Goal: Information Seeking & Learning: Find specific fact

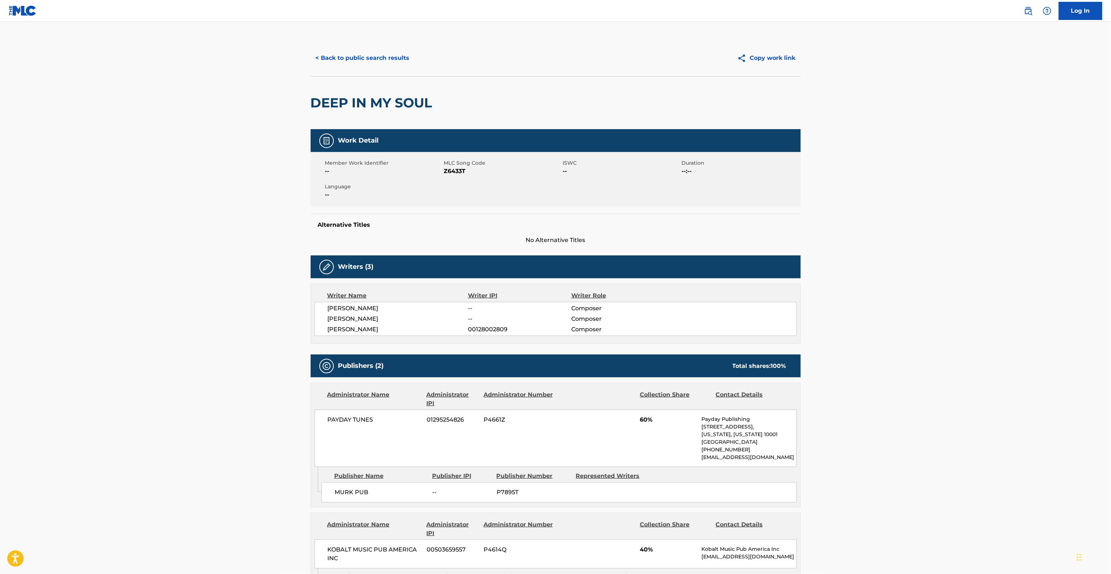
click at [372, 59] on button "< Back to public search results" at bounding box center [363, 58] width 104 height 18
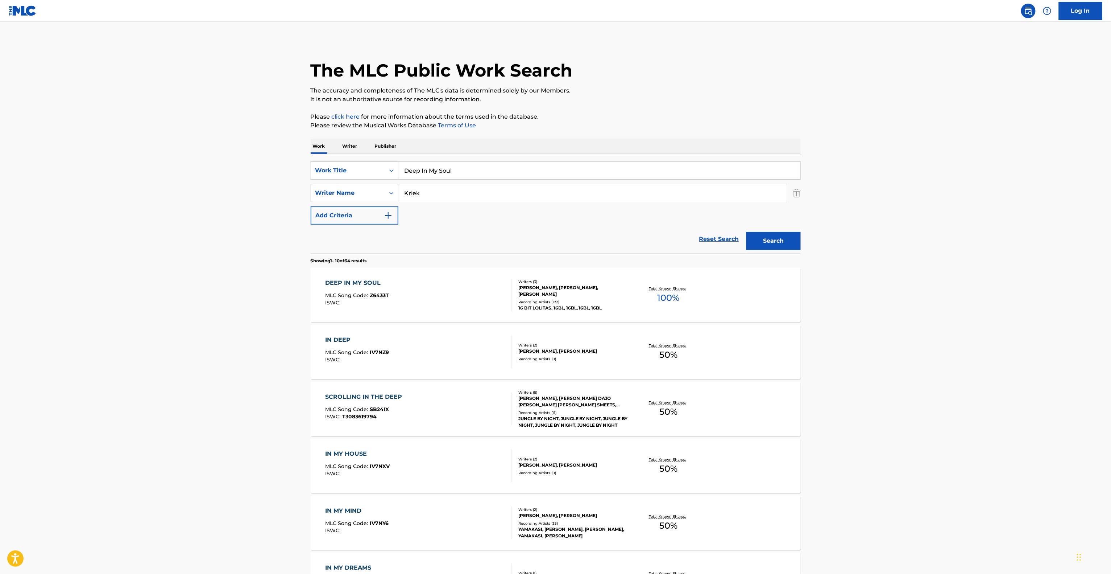
drag, startPoint x: 460, startPoint y: 166, endPoint x: 276, endPoint y: 153, distance: 184.6
click at [274, 154] on main "The MLC Public Work Search The accuracy and completeness of The MLC's data is d…" at bounding box center [555, 449] width 1111 height 854
paste input "Kingdom"
type input "Kingdom"
drag, startPoint x: 131, startPoint y: 156, endPoint x: 386, endPoint y: 200, distance: 259.0
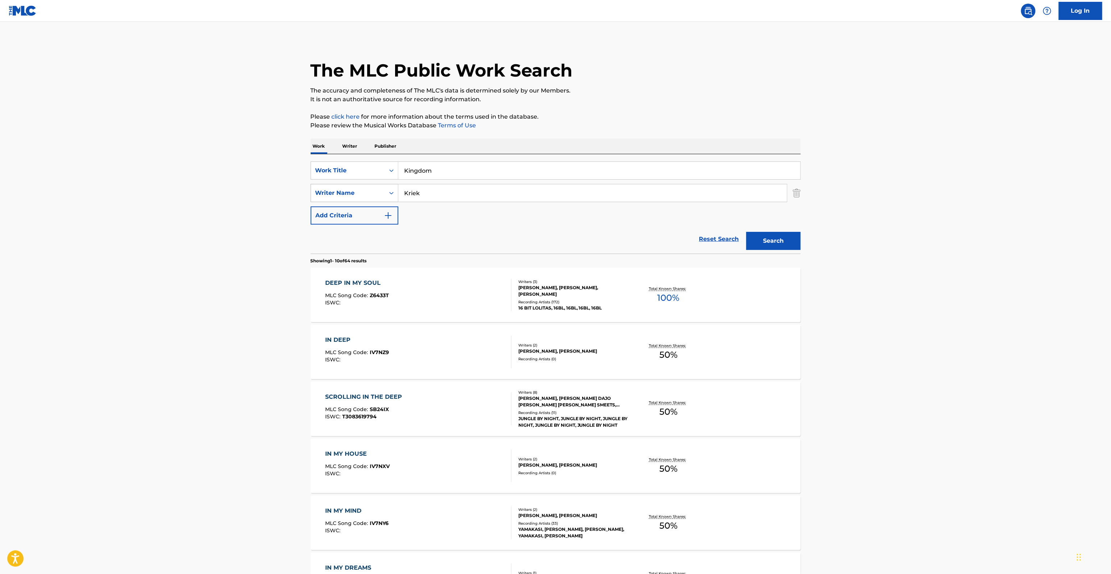
click at [138, 158] on main "The MLC Public Work Search The accuracy and completeness of The MLC's data is d…" at bounding box center [555, 449] width 1111 height 854
click at [441, 203] on div "SearchWithCriteria9122c415-4871-403b-959f-48dc6ffe7e28 Work Title Kingdom Searc…" at bounding box center [556, 192] width 490 height 63
drag, startPoint x: 350, startPoint y: 188, endPoint x: 292, endPoint y: 188, distance: 58.0
click at [292, 188] on main "The MLC Public Work Search The accuracy and completeness of The MLC's data is d…" at bounding box center [555, 449] width 1111 height 854
paste input "Natche"
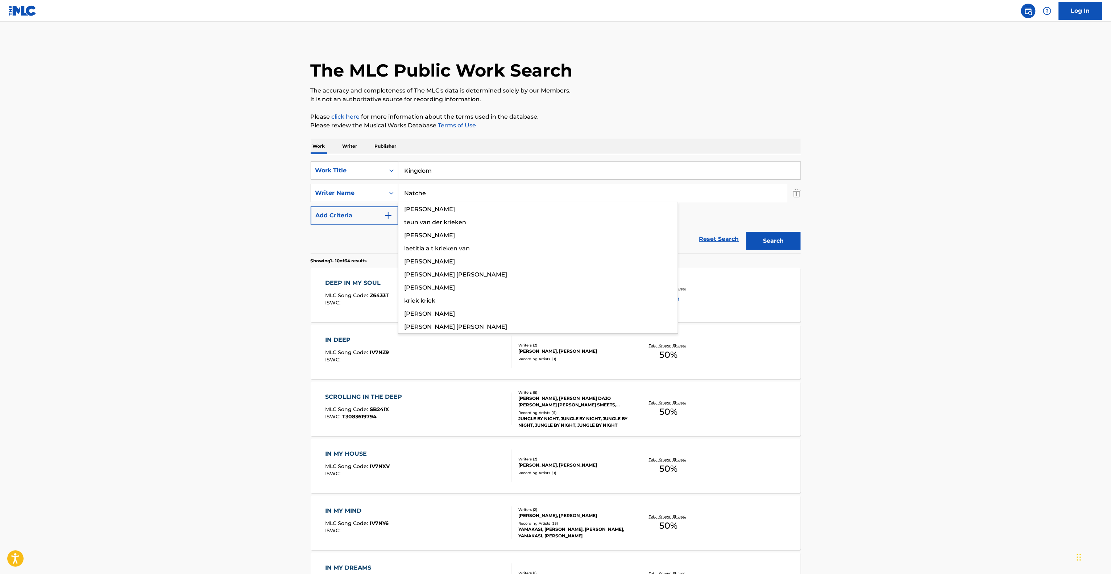
type input "Natche"
click at [794, 244] on button "Search" at bounding box center [774, 241] width 54 height 18
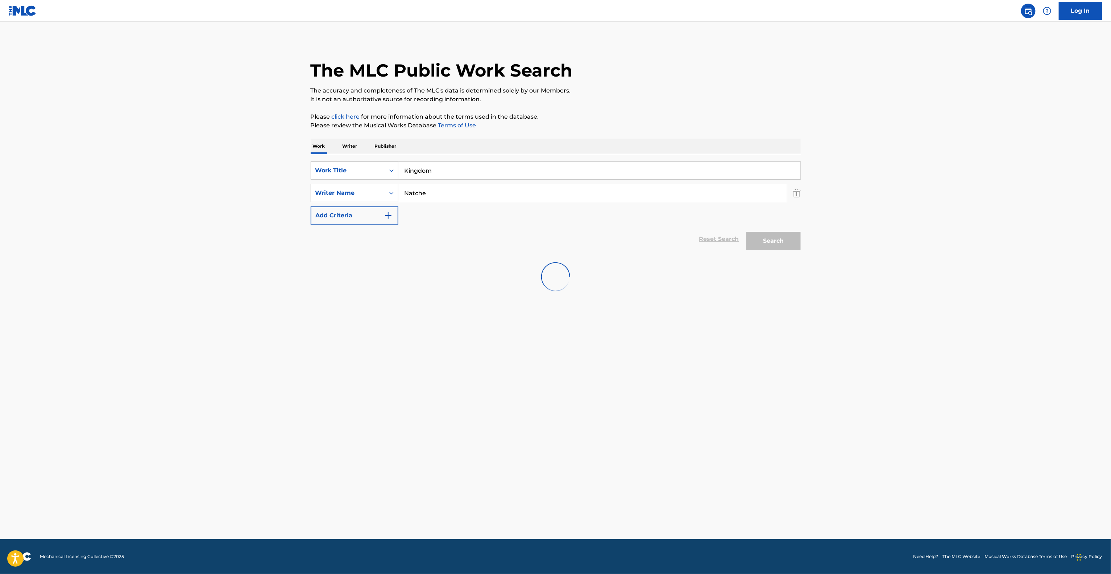
click at [794, 244] on div "Search" at bounding box center [772, 238] width 58 height 29
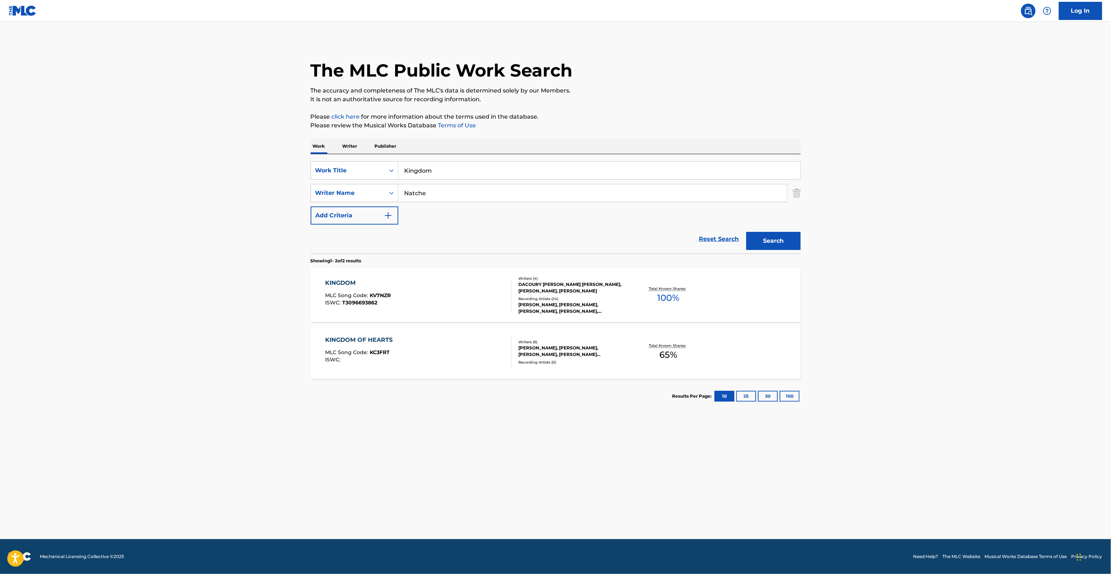
click at [340, 281] on div "KINGDOM" at bounding box center [358, 282] width 66 height 9
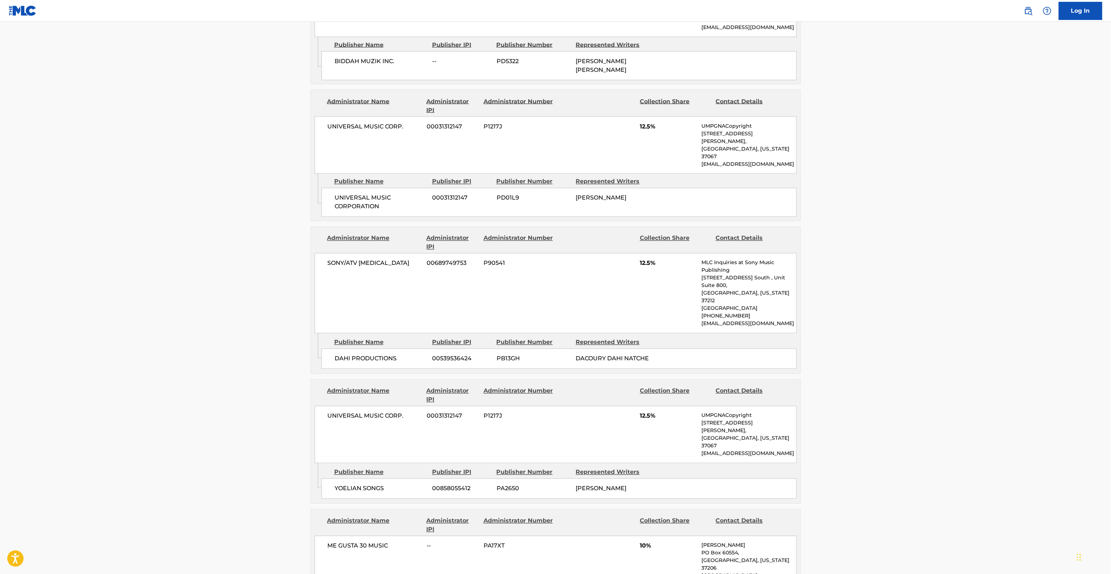
scroll to position [725, 0]
